Goal: Information Seeking & Learning: Learn about a topic

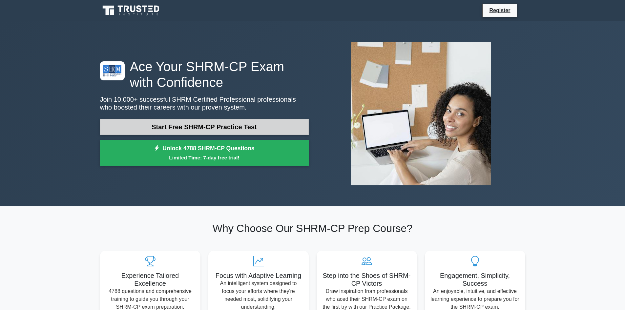
click at [236, 127] on link "Start Free SHRM-CP Practice Test" at bounding box center [204, 127] width 209 height 16
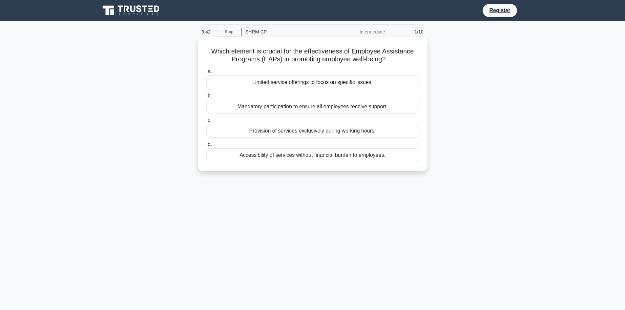
click at [276, 131] on div "Provision of services exclusively during working hours." at bounding box center [312, 131] width 213 height 14
click at [206, 122] on input "c. Provision of services exclusively during working hours." at bounding box center [206, 120] width 0 height 4
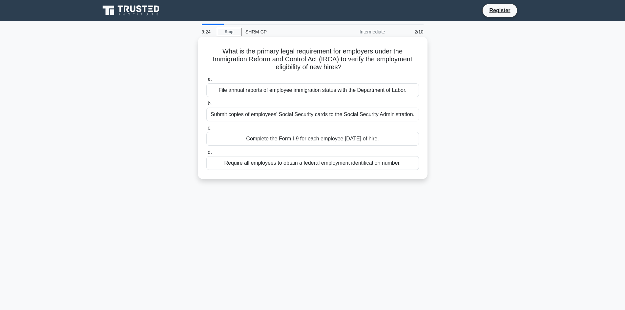
click at [308, 139] on div "Complete the Form I-9 for each employee within three days of hire." at bounding box center [312, 139] width 213 height 14
click at [206, 130] on input "c. Complete the Form I-9 for each employee within three days of hire." at bounding box center [206, 128] width 0 height 4
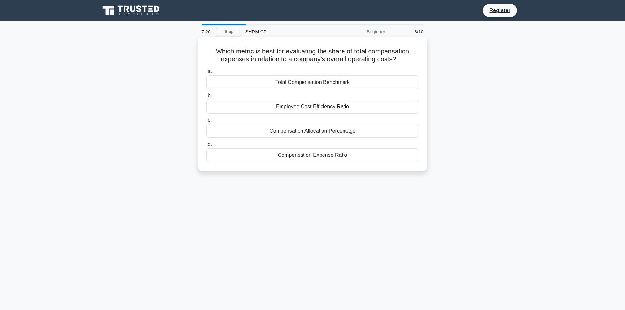
click at [322, 135] on div "Compensation Allocation Percentage" at bounding box center [312, 131] width 213 height 14
click at [206, 122] on input "c. Compensation Allocation Percentage" at bounding box center [206, 120] width 0 height 4
